Goal: Find specific page/section: Find specific page/section

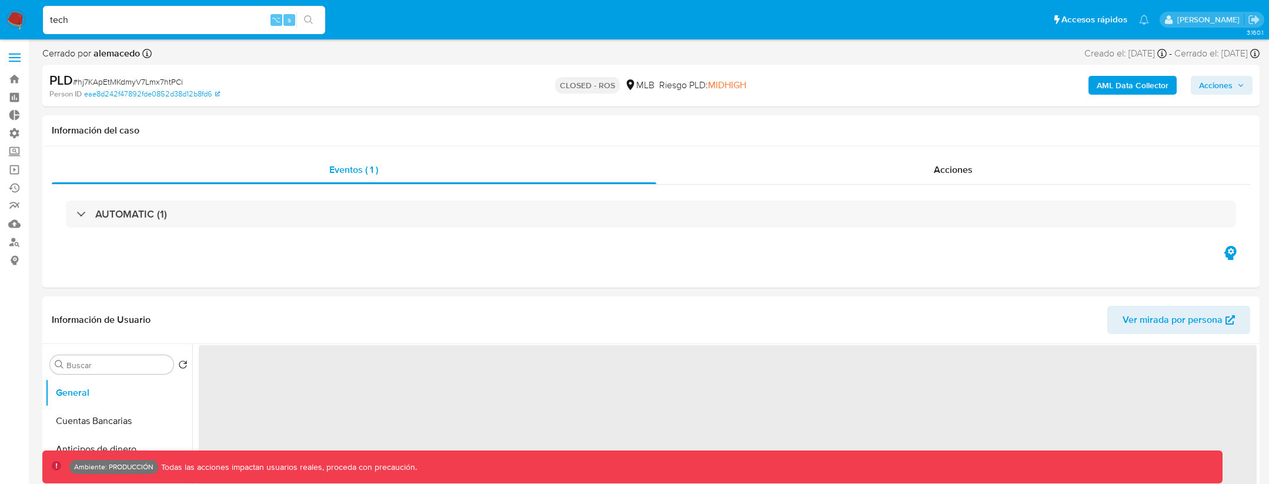
type input "techt"
select select "10"
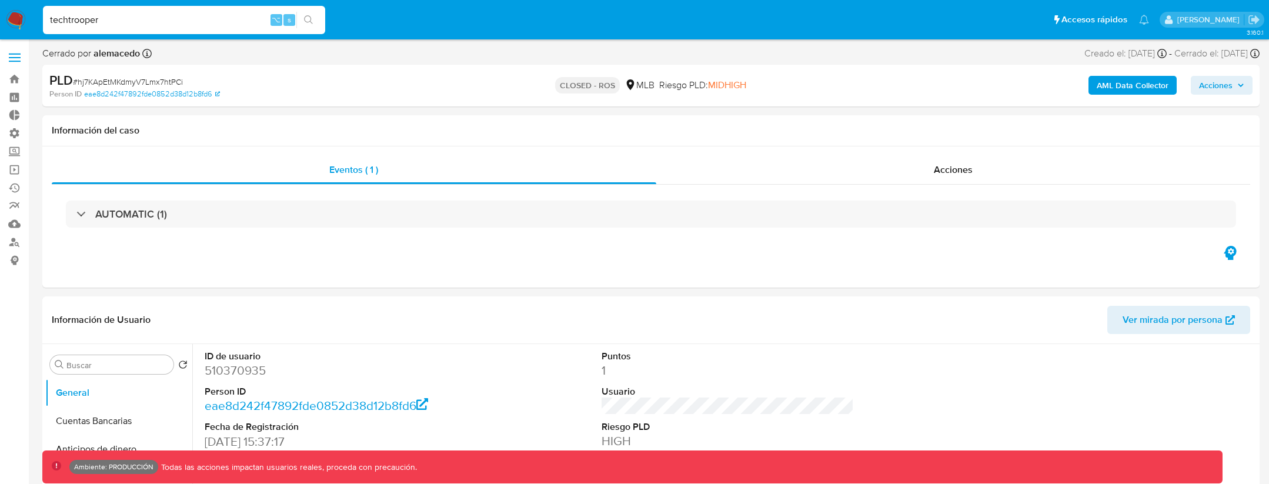
type input "techtrooper"
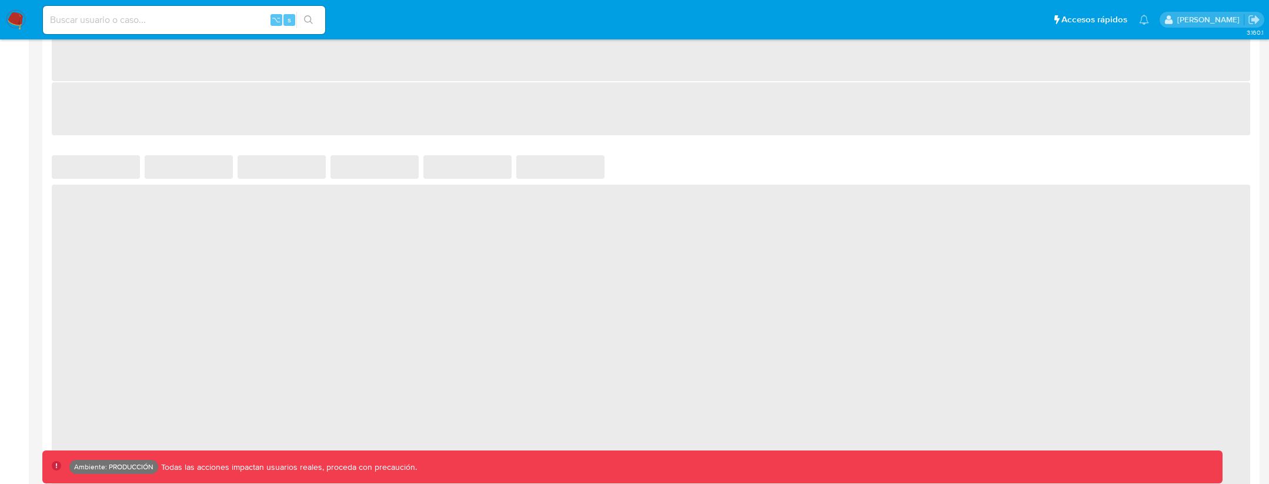
scroll to position [620, 0]
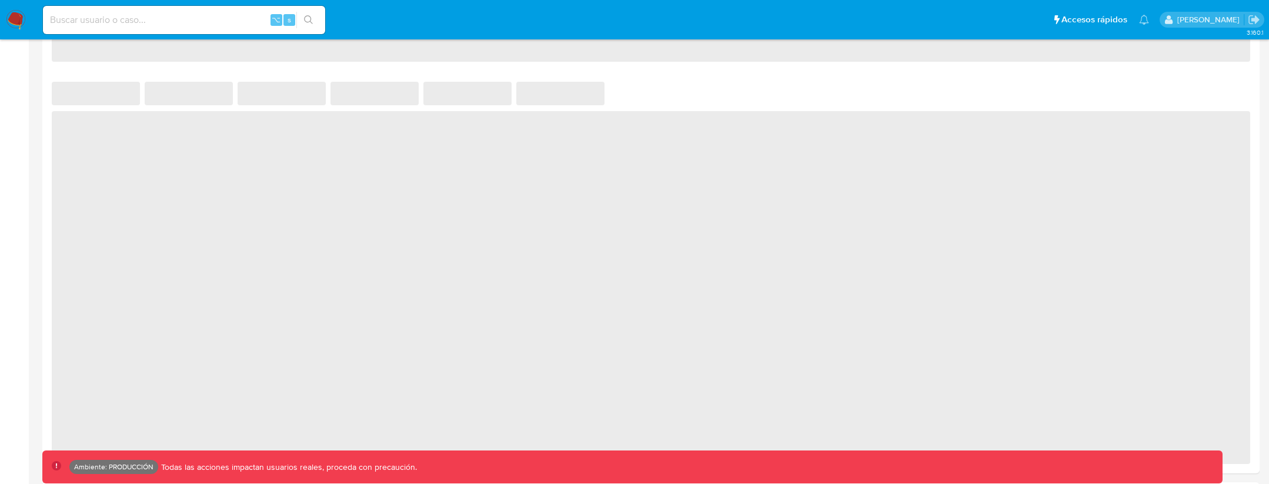
select select "10"
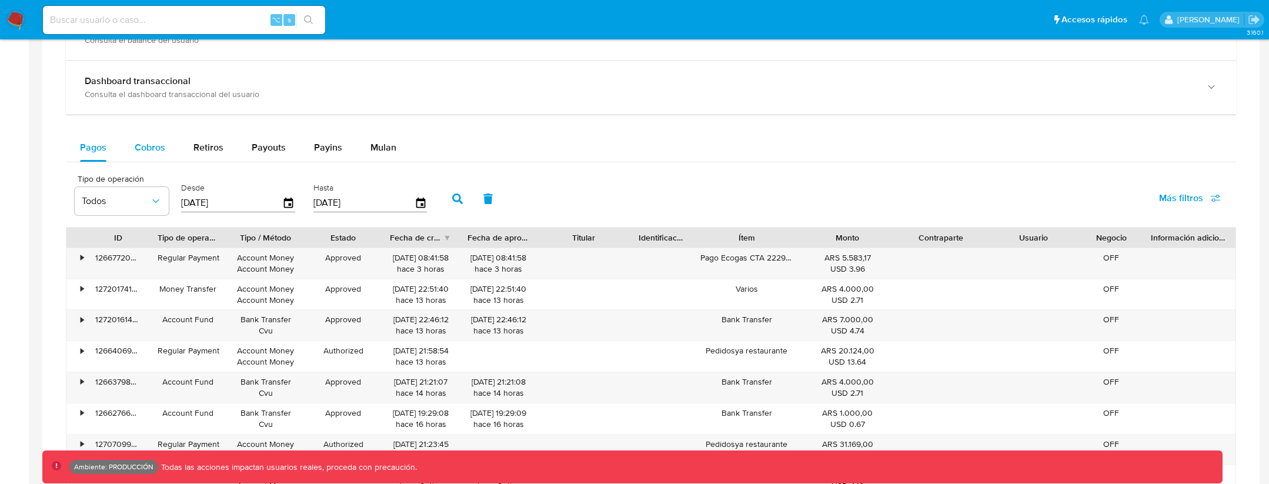
click at [159, 154] on div "Cobros" at bounding box center [150, 147] width 31 height 28
select select "10"
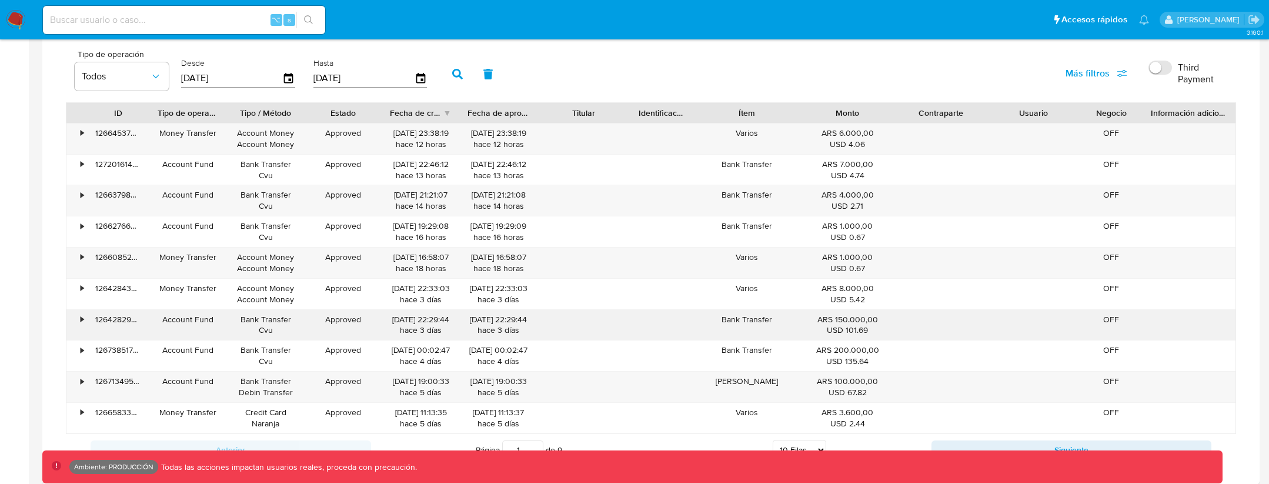
scroll to position [748, 0]
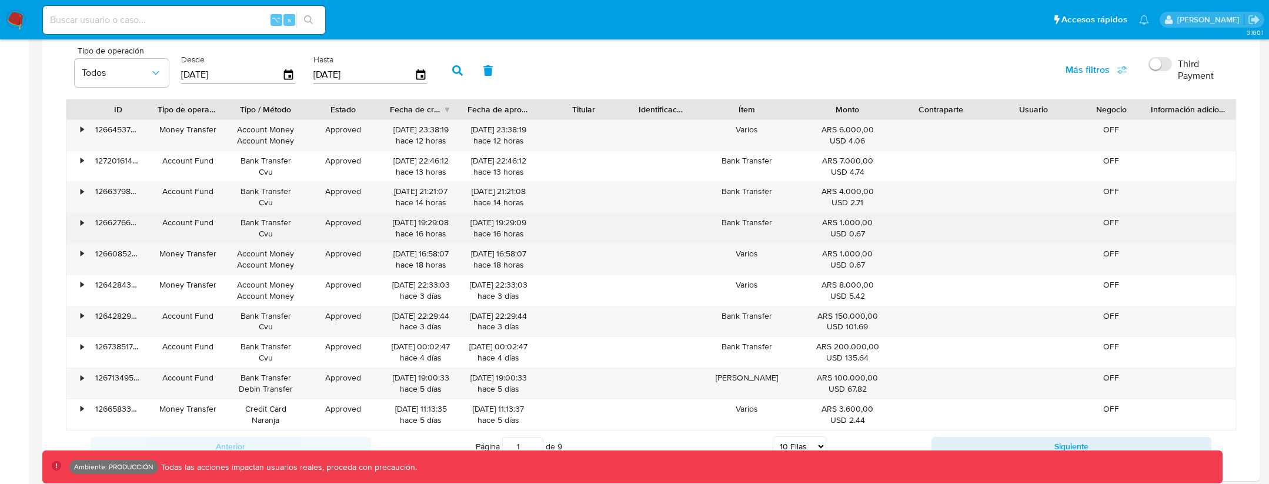
click at [653, 228] on div "• 126627663269 Account Fund Bank Transfer Cvu Approved [DATE] 19:29:08 hace 16 …" at bounding box center [650, 228] width 1169 height 31
drag, startPoint x: 161, startPoint y: 223, endPoint x: 205, endPoint y: 233, distance: 44.8
click at [205, 233] on div "• 126627663269 Account Fund Bank Transfer Cvu Approved [DATE] 19:29:08 hace 16 …" at bounding box center [650, 228] width 1169 height 31
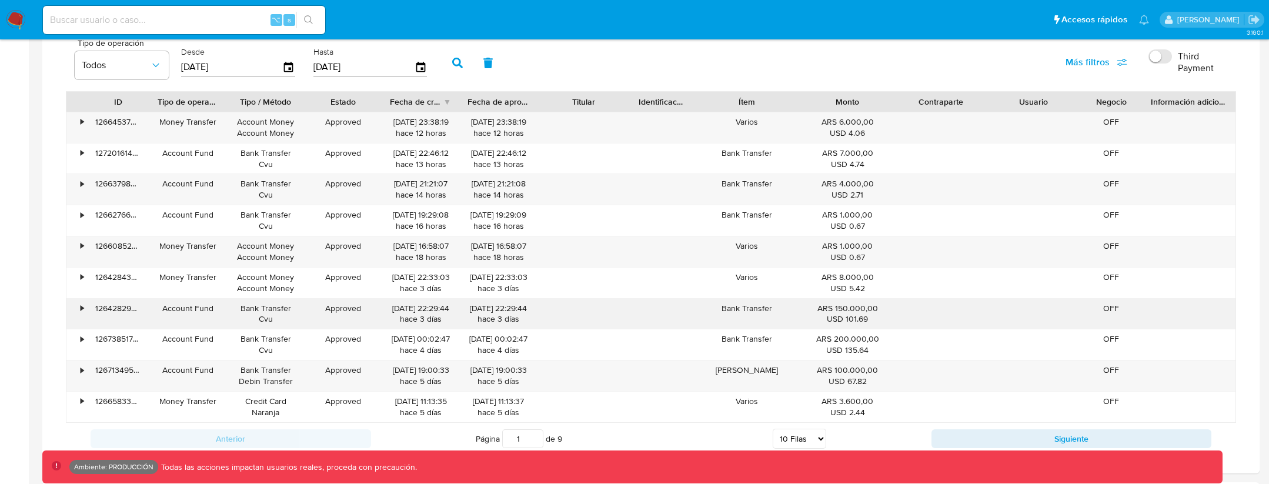
scroll to position [760, 0]
